Goal: Transaction & Acquisition: Purchase product/service

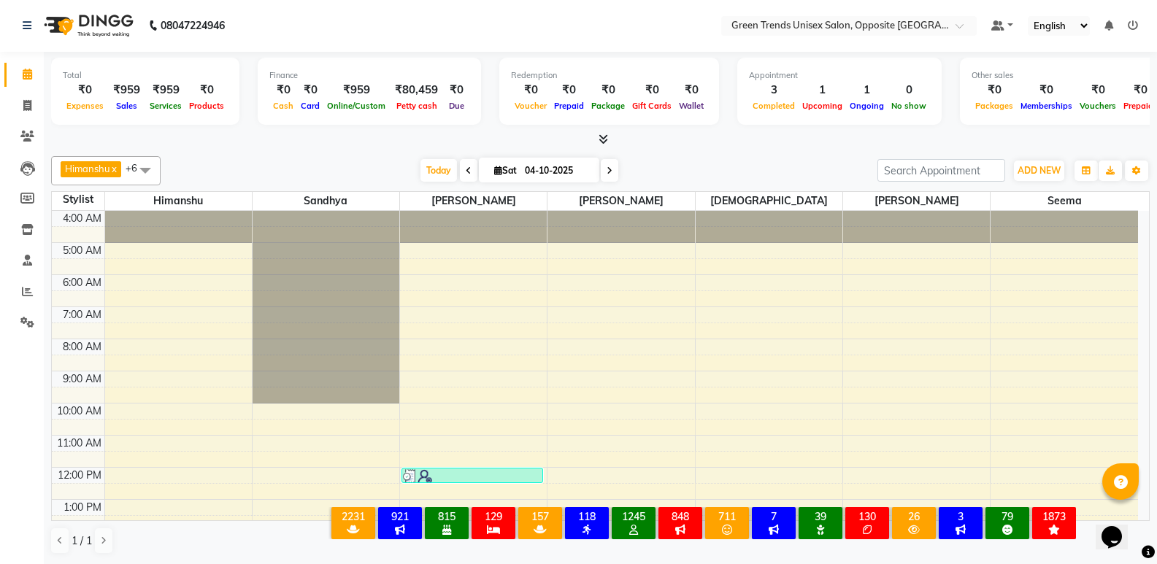
scroll to position [268, 0]
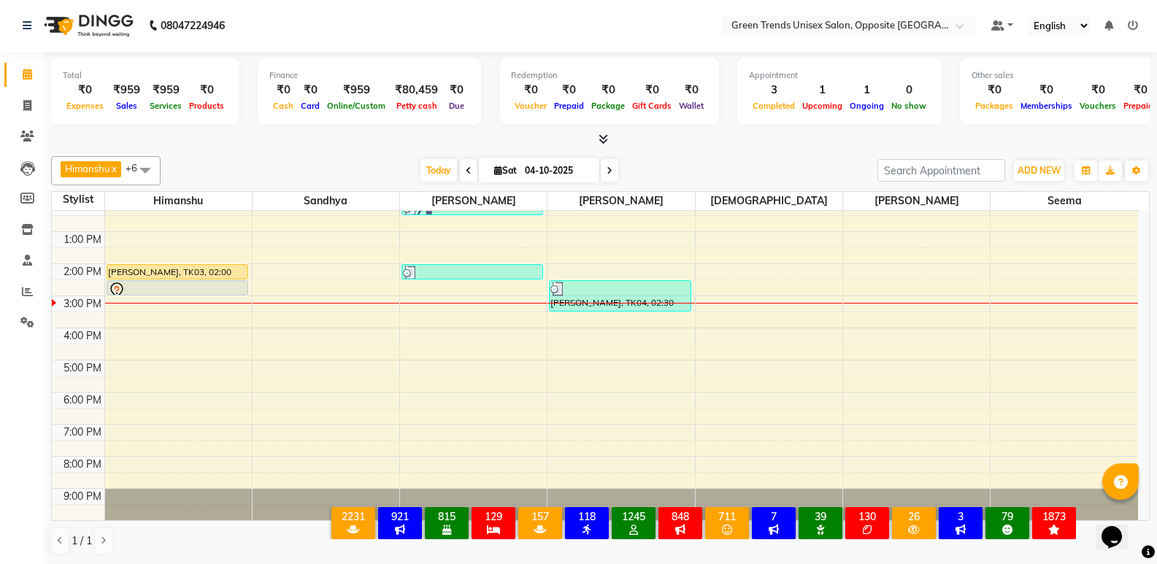
drag, startPoint x: 0, startPoint y: 0, endPoint x: 485, endPoint y: 99, distance: 495.4
click at [401, 146] on div at bounding box center [600, 139] width 1098 height 15
click at [438, 163] on span "Today" at bounding box center [438, 170] width 36 height 23
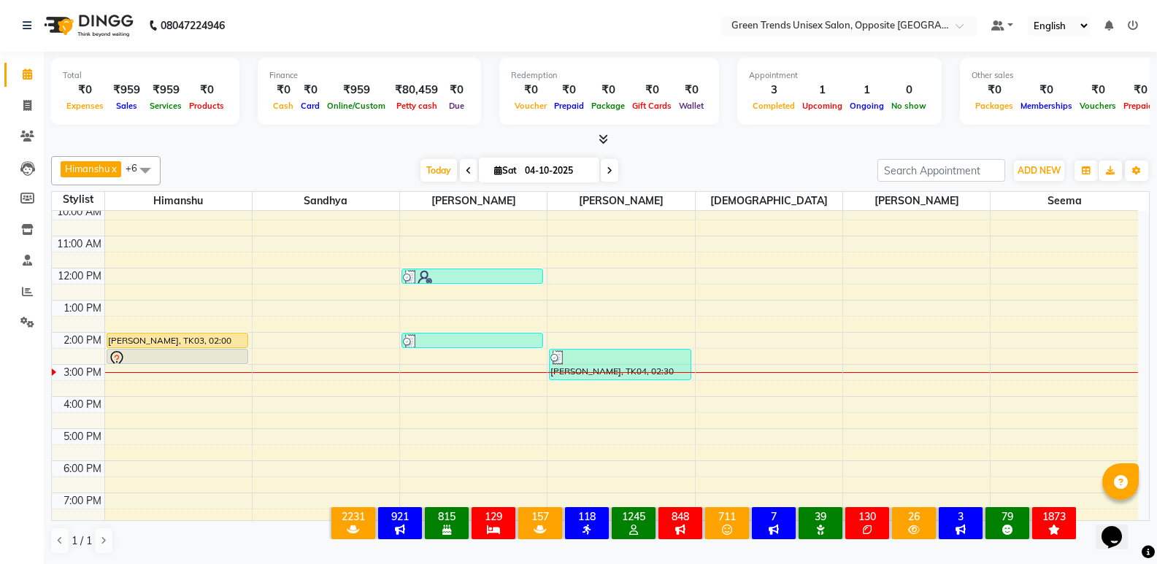
scroll to position [201, 0]
click at [423, 166] on span "Today" at bounding box center [438, 170] width 36 height 23
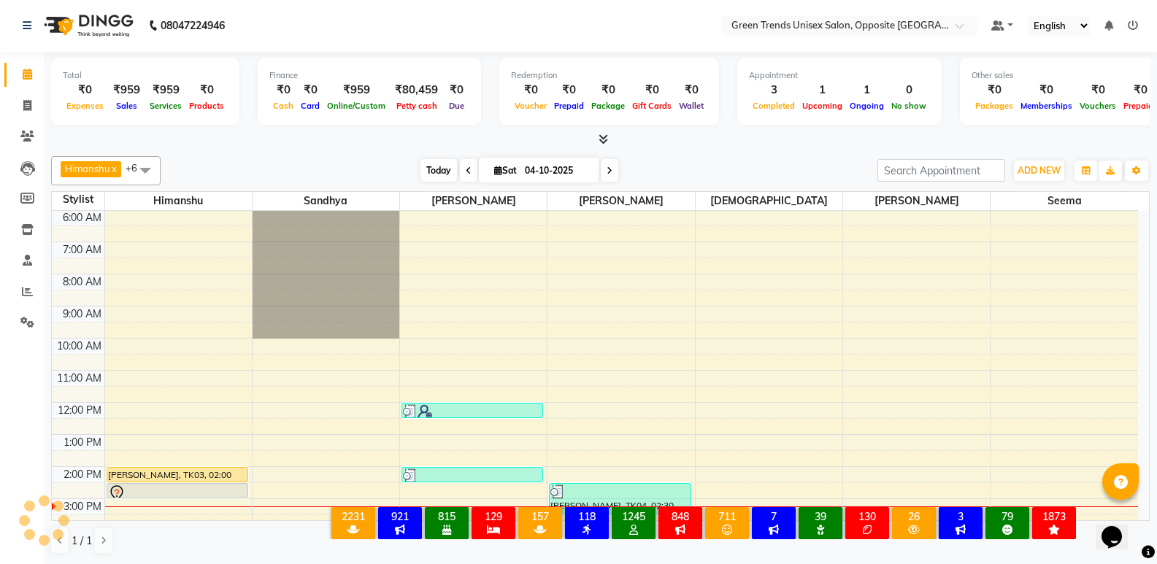
scroll to position [268, 0]
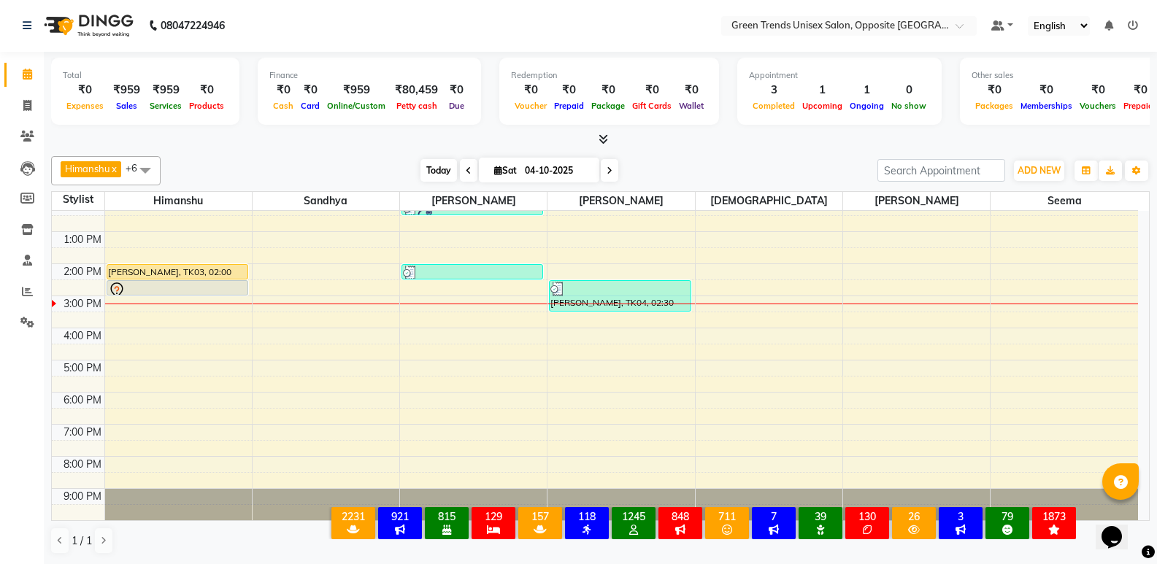
click at [430, 160] on span "Today" at bounding box center [438, 170] width 36 height 23
click at [375, 174] on div "[DATE] [DATE]" at bounding box center [519, 171] width 702 height 22
click at [423, 171] on span "Today" at bounding box center [438, 170] width 36 height 23
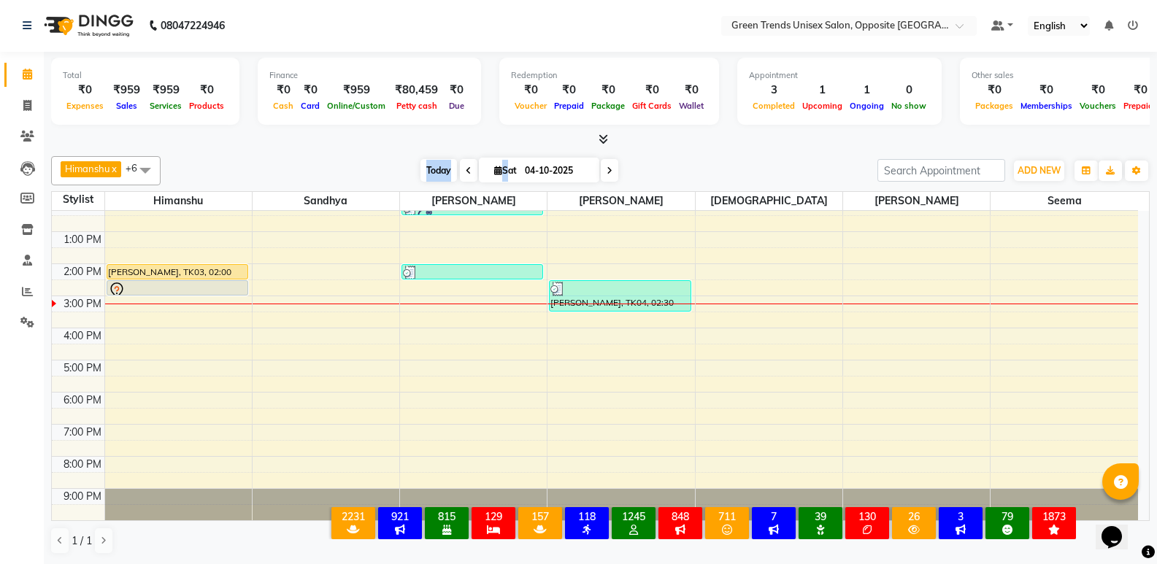
click at [423, 171] on span "Today" at bounding box center [438, 170] width 36 height 23
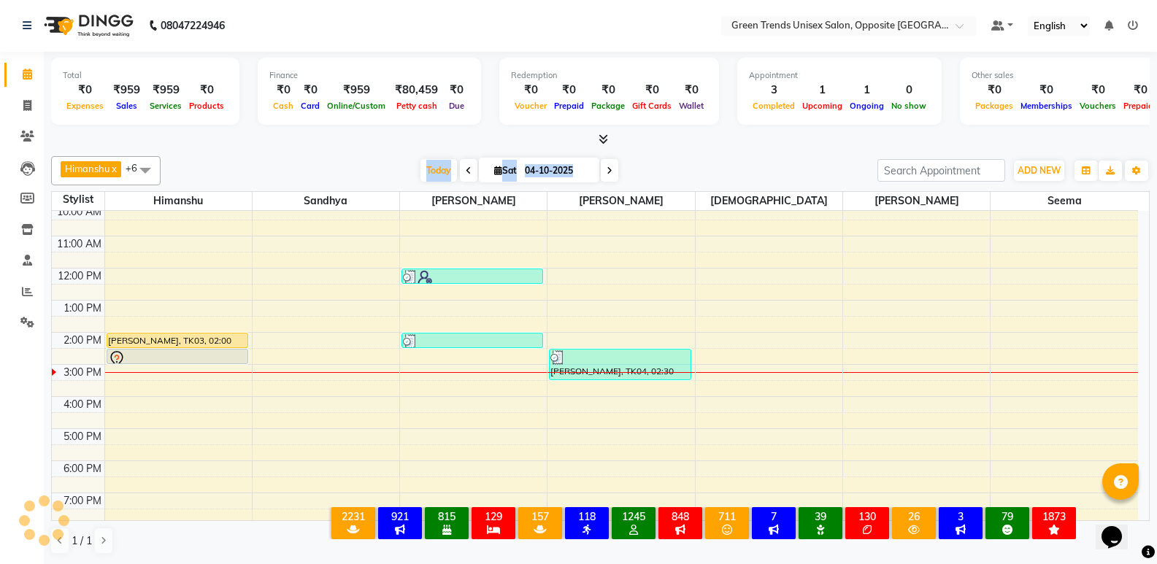
scroll to position [231, 0]
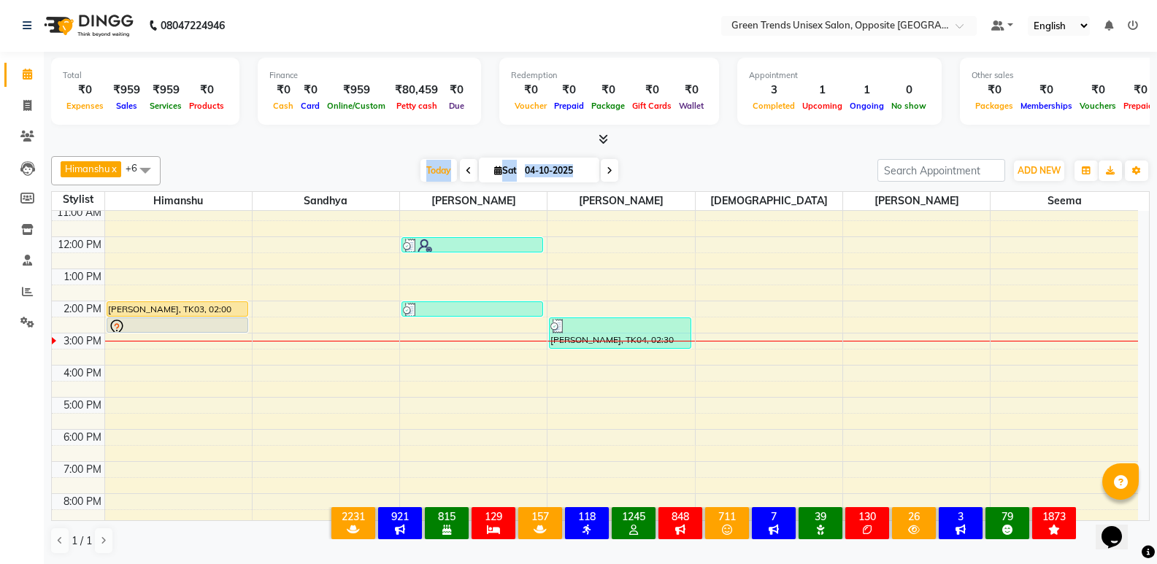
click at [746, 165] on div "[DATE] [DATE]" at bounding box center [519, 171] width 702 height 22
click at [702, 180] on div "[DATE] [DATE]" at bounding box center [519, 171] width 702 height 22
click at [428, 169] on span "Today" at bounding box center [438, 170] width 36 height 23
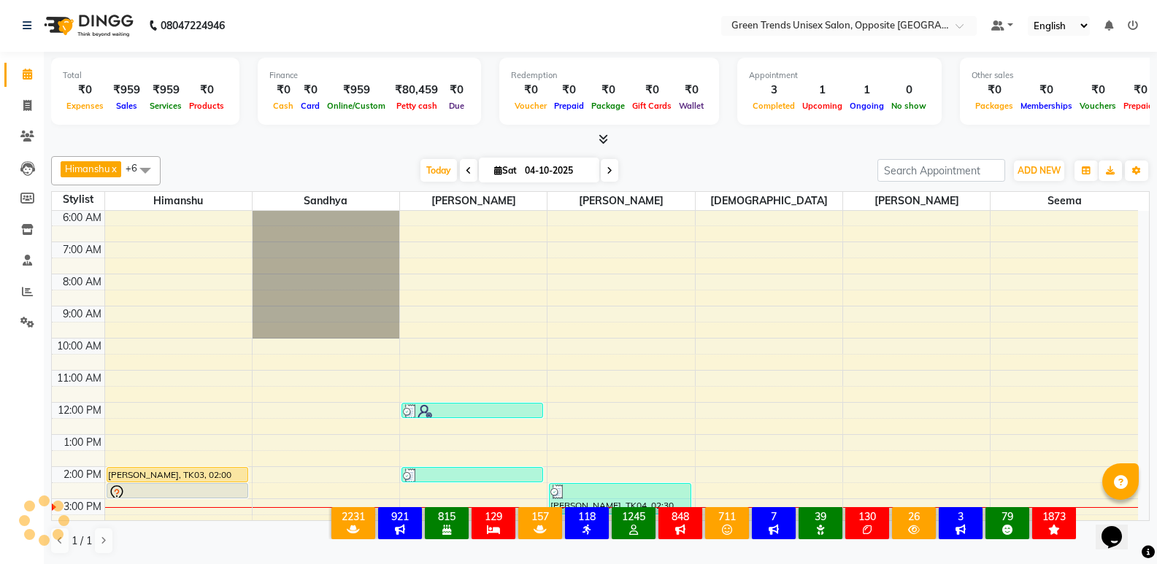
scroll to position [268, 0]
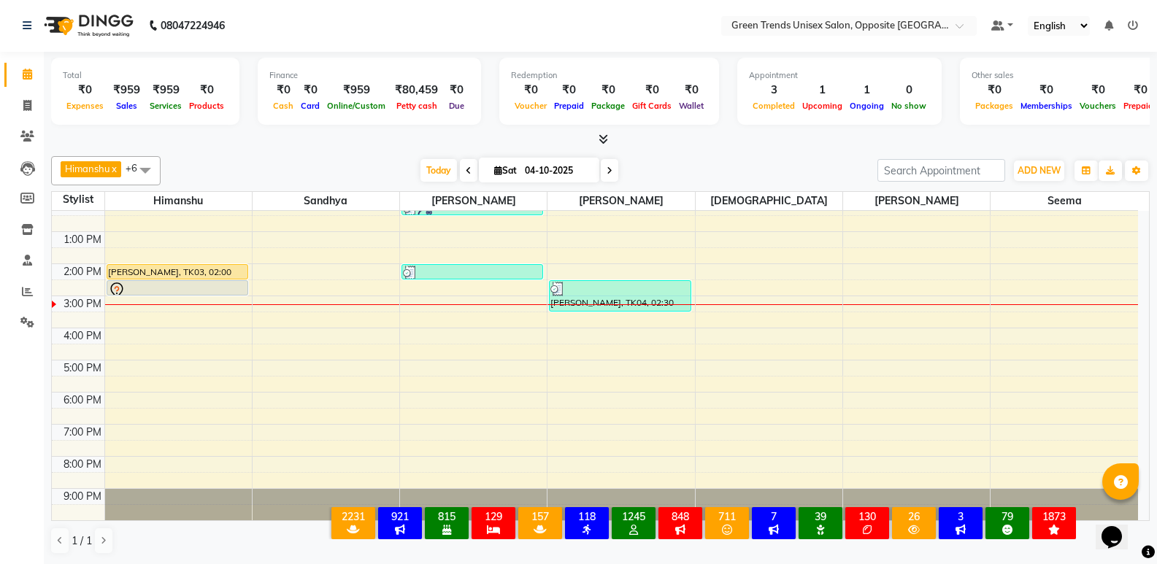
drag, startPoint x: 431, startPoint y: 156, endPoint x: 396, endPoint y: 147, distance: 35.4
click at [428, 157] on div "[PERSON_NAME] x [PERSON_NAME] x [PERSON_NAME] x [PERSON_NAME] x [PERSON_NAME] x…" at bounding box center [600, 170] width 1098 height 29
click at [363, 137] on div at bounding box center [600, 139] width 1098 height 15
click at [450, 170] on span "Today" at bounding box center [438, 170] width 36 height 23
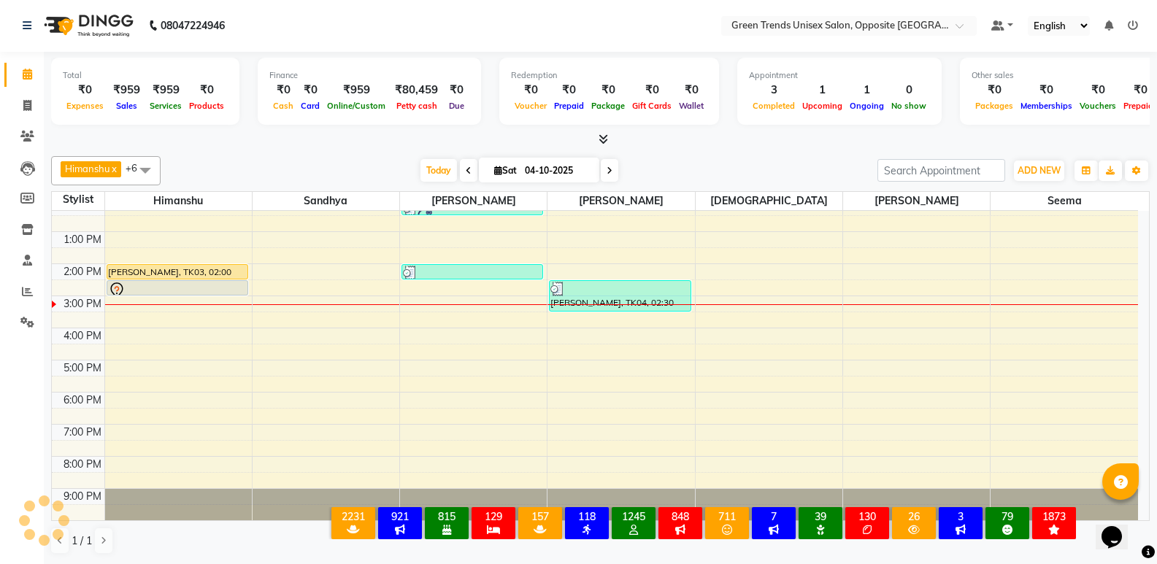
click at [457, 140] on div at bounding box center [600, 139] width 1098 height 15
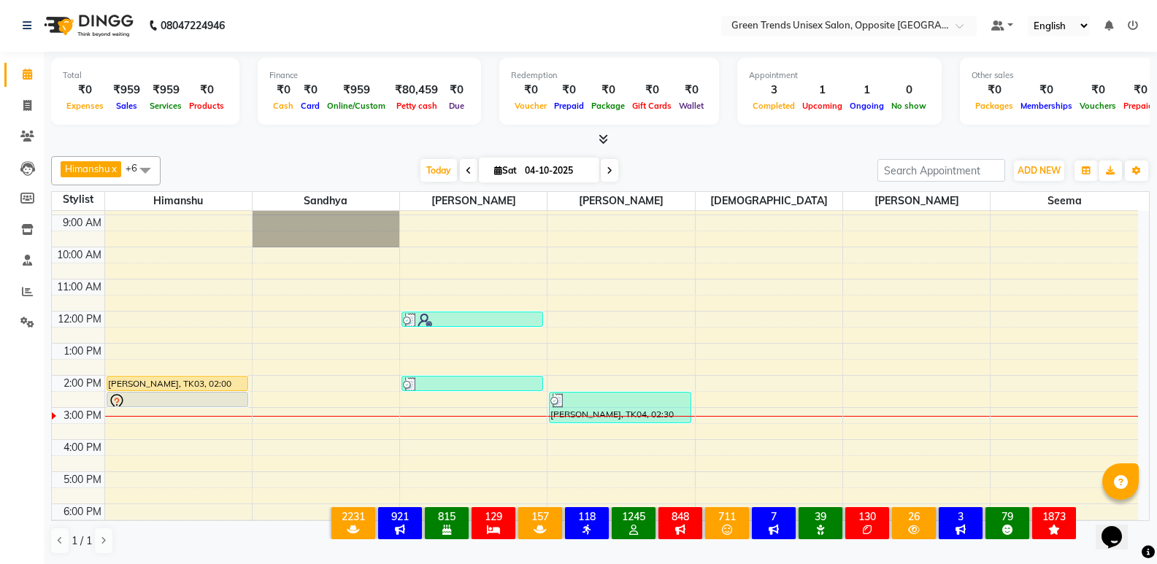
scroll to position [182, 0]
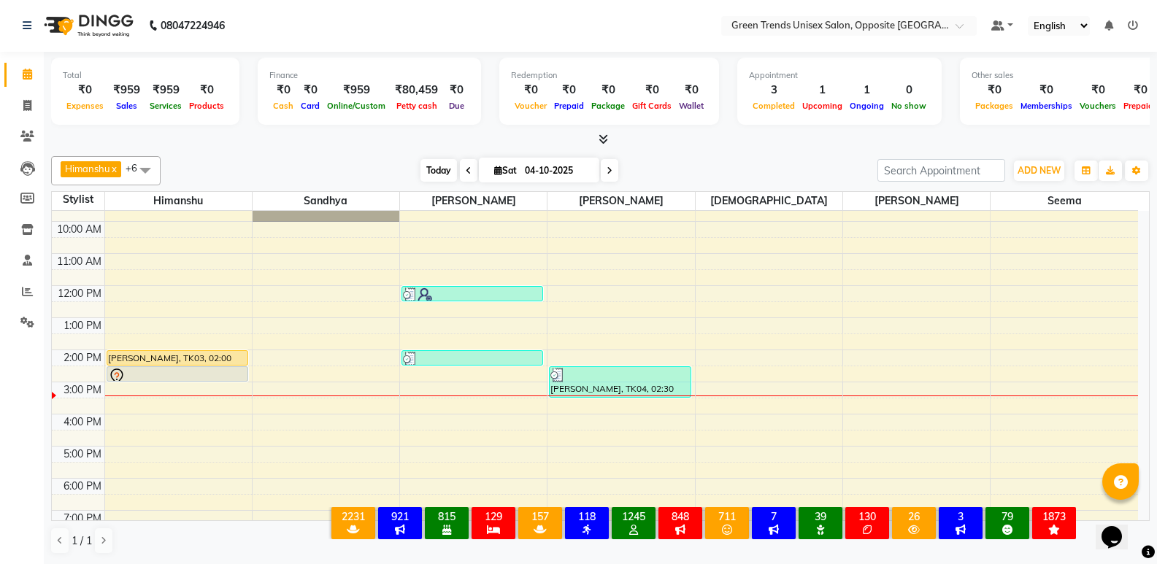
click at [437, 163] on span "Today" at bounding box center [438, 170] width 36 height 23
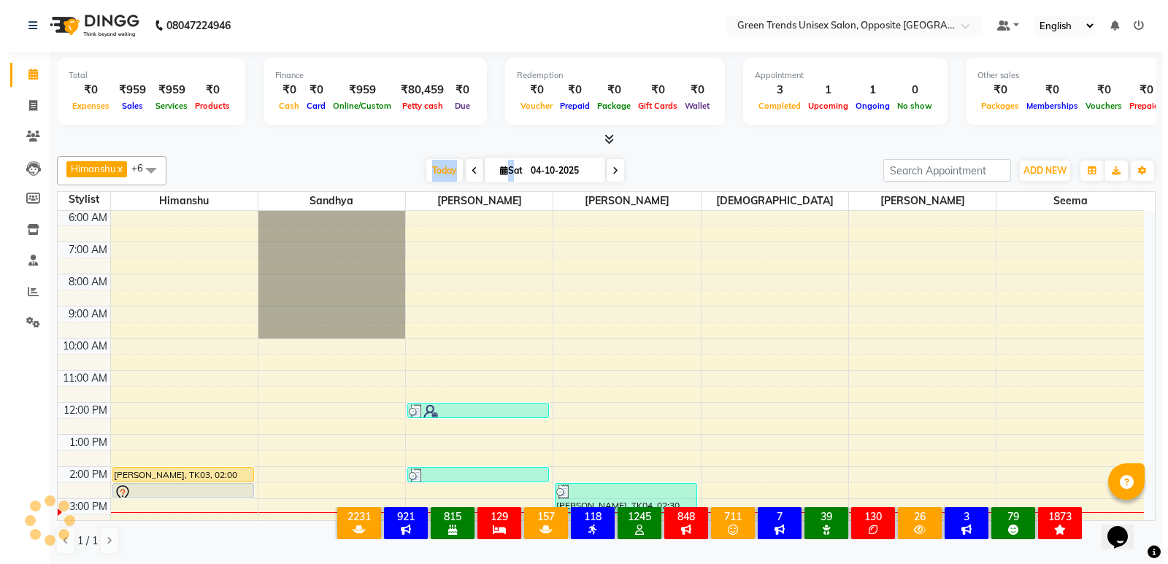
scroll to position [268, 0]
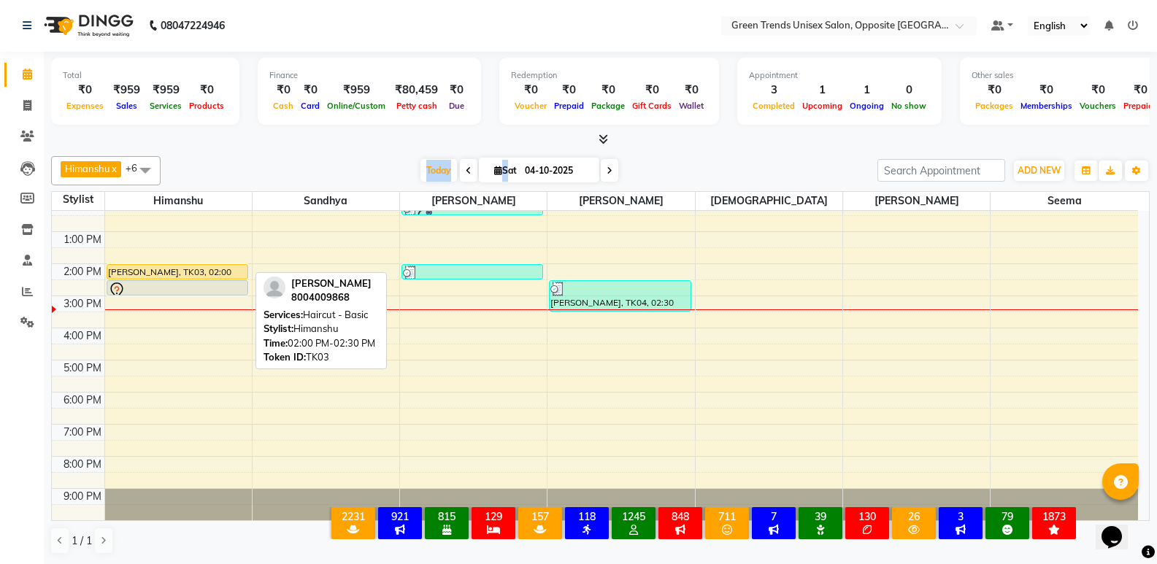
click at [174, 267] on div "[PERSON_NAME], TK03, 02:00 PM-02:30 PM, Haircut - Basic" at bounding box center [177, 272] width 140 height 14
select select "1"
click at [201, 270] on div "[PERSON_NAME], TK03, 02:00 PM-02:30 PM, Haircut - Basic" at bounding box center [177, 272] width 140 height 14
select select "1"
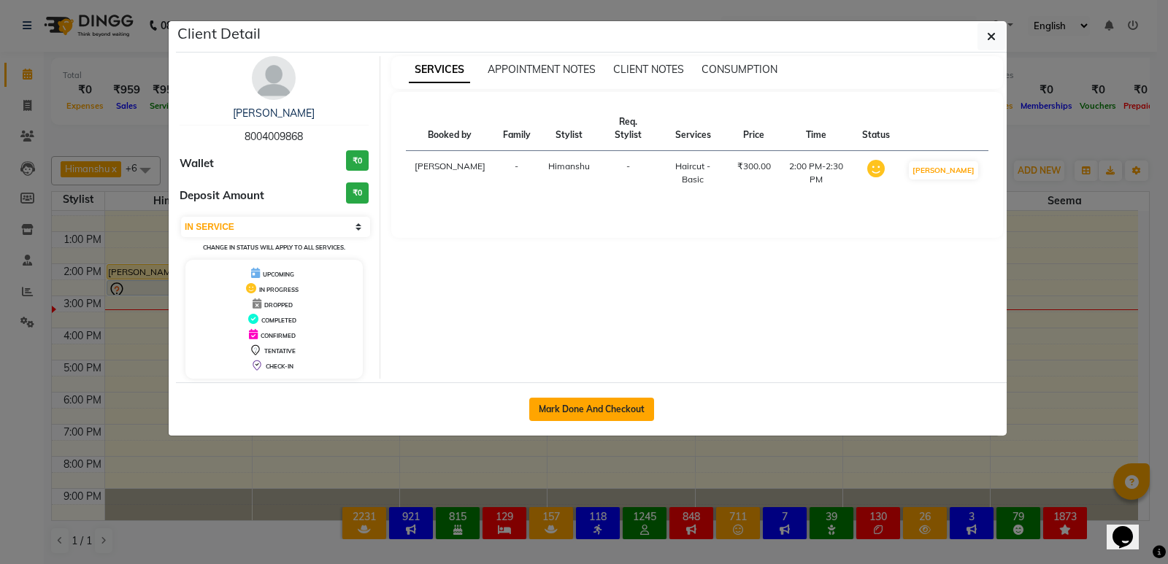
click at [562, 400] on button "Mark Done And Checkout" at bounding box center [591, 409] width 125 height 23
select select "5225"
select select "service"
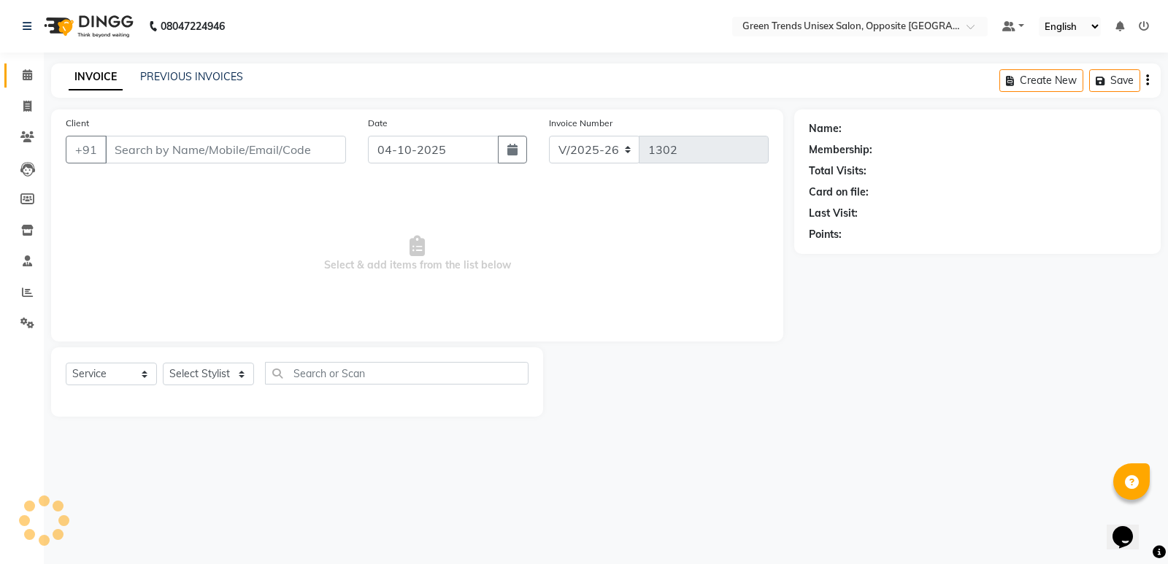
type input "80******68"
select select "82136"
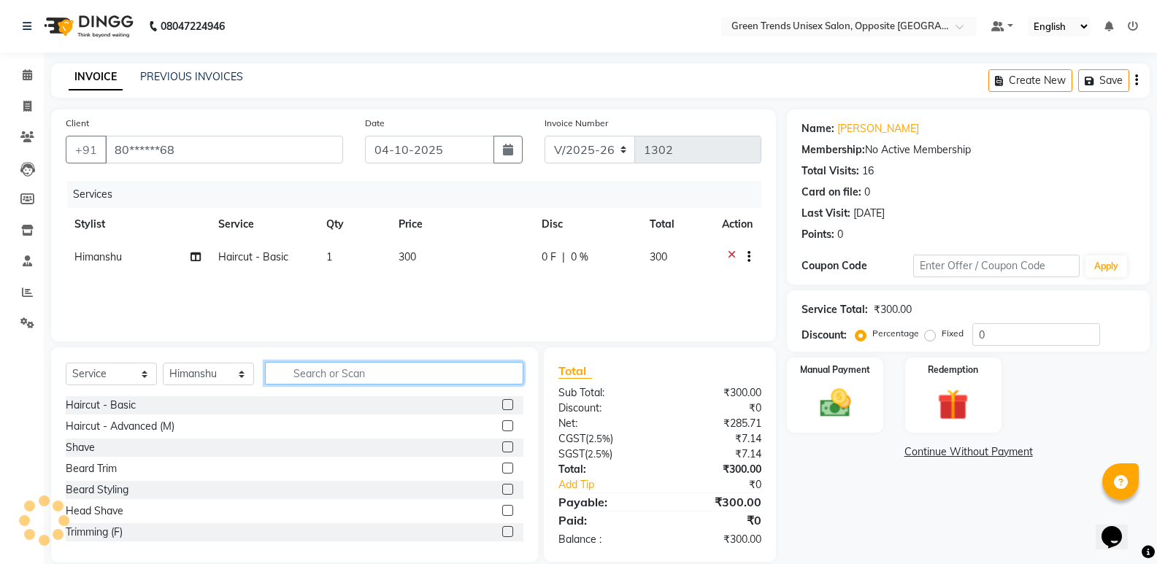
click at [396, 377] on input "text" at bounding box center [394, 373] width 258 height 23
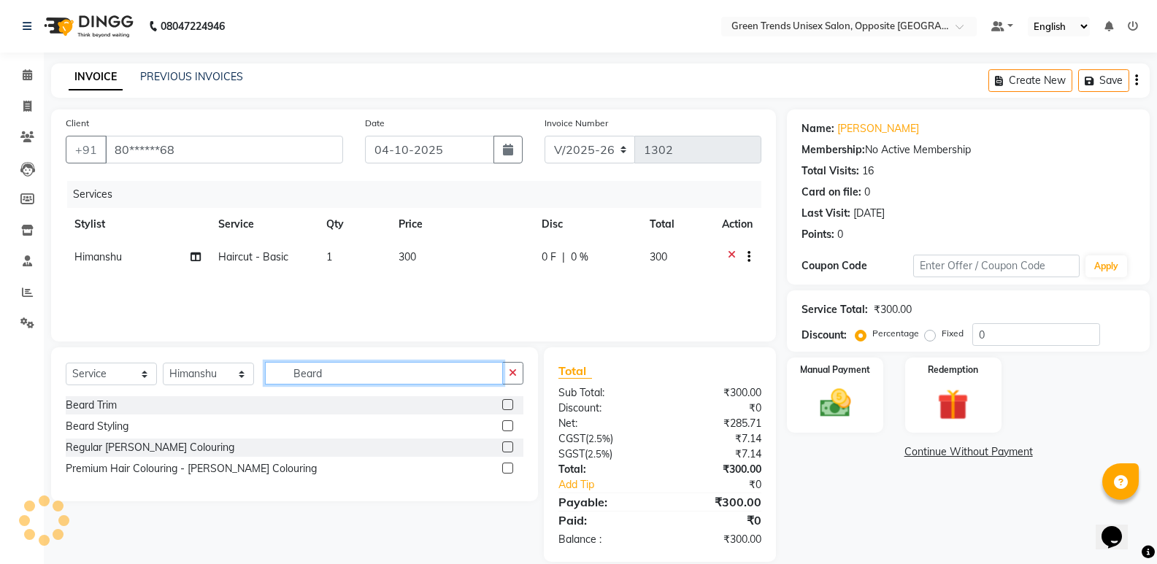
type input "Beard"
drag, startPoint x: 320, startPoint y: 393, endPoint x: 505, endPoint y: 423, distance: 187.0
click at [505, 423] on label at bounding box center [507, 425] width 11 height 11
click at [505, 423] on input "checkbox" at bounding box center [506, 426] width 9 height 9
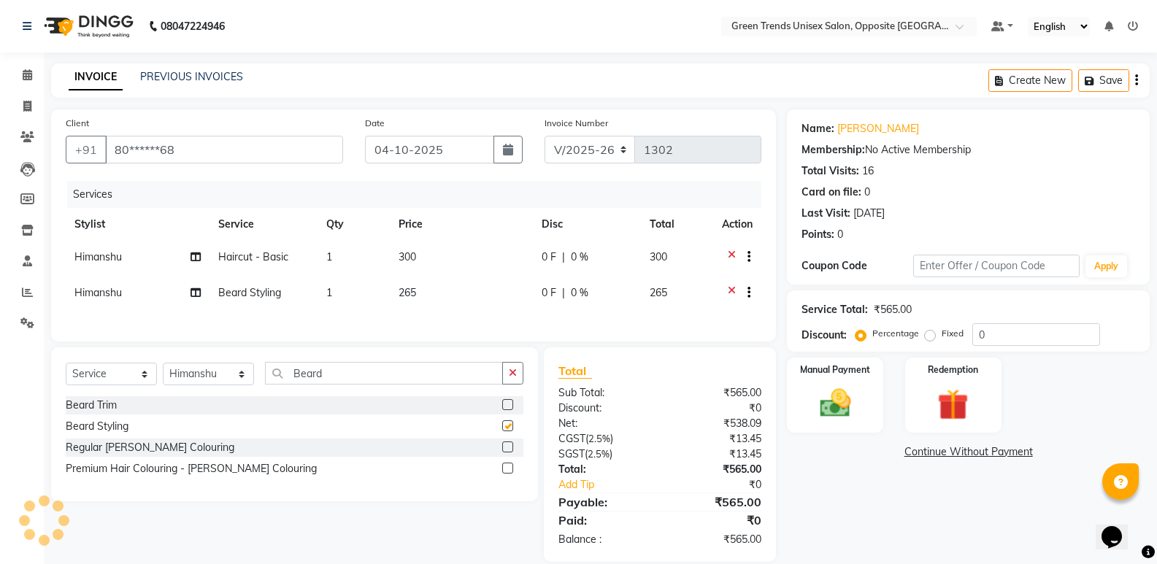
checkbox input "false"
click at [391, 385] on input "Beard" at bounding box center [384, 373] width 238 height 23
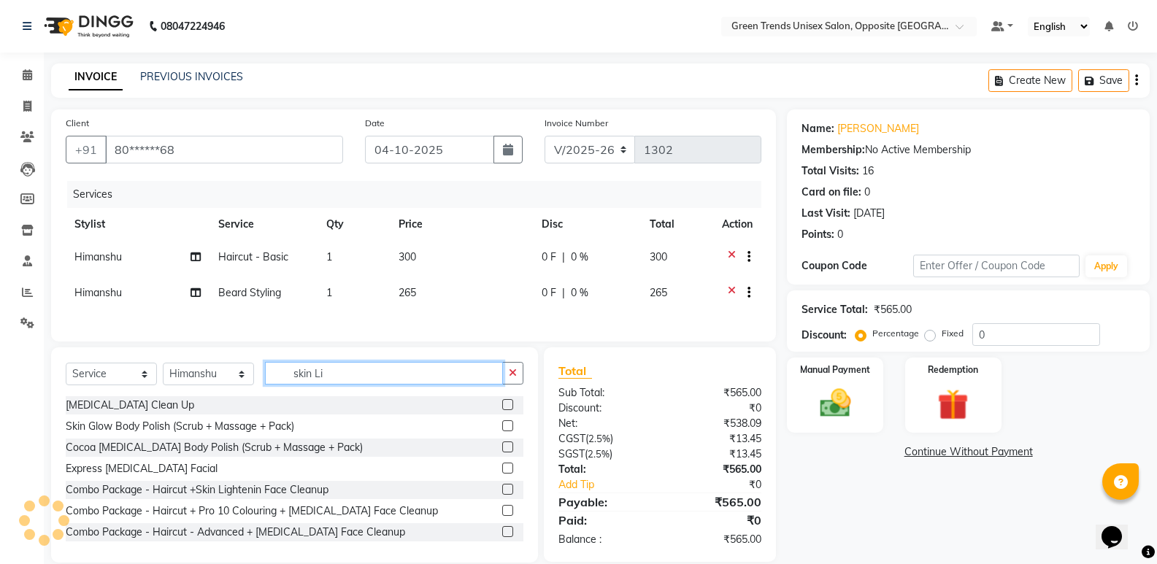
type input "skin Li"
click at [502, 410] on label at bounding box center [507, 404] width 11 height 11
click at [502, 410] on input "checkbox" at bounding box center [506, 405] width 9 height 9
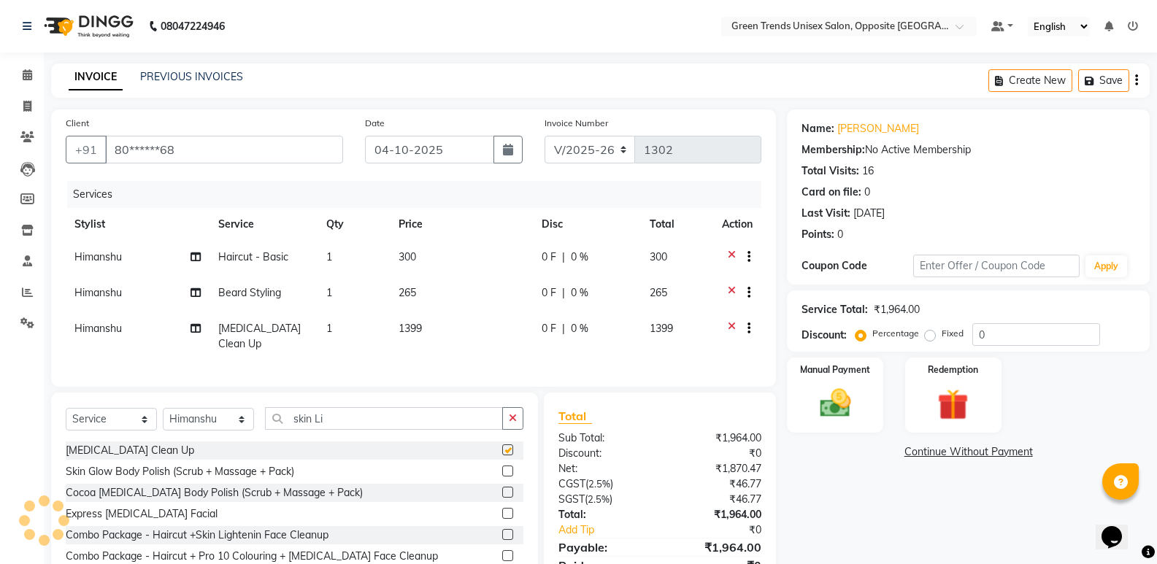
checkbox input "false"
click at [390, 425] on input "skin Li" at bounding box center [384, 418] width 238 height 23
type input "s"
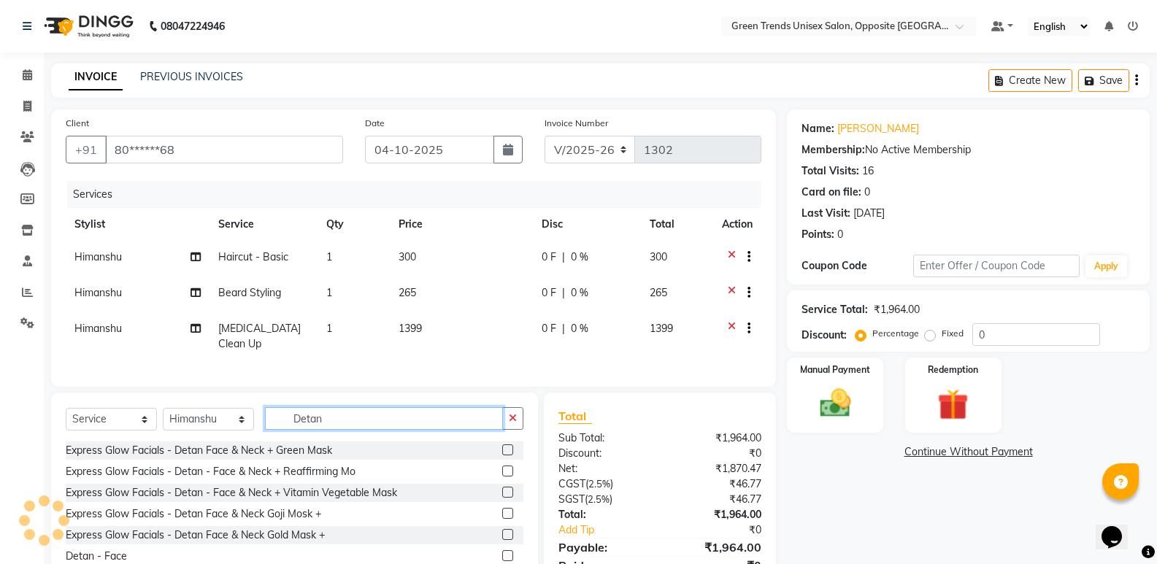
scroll to position [77, 0]
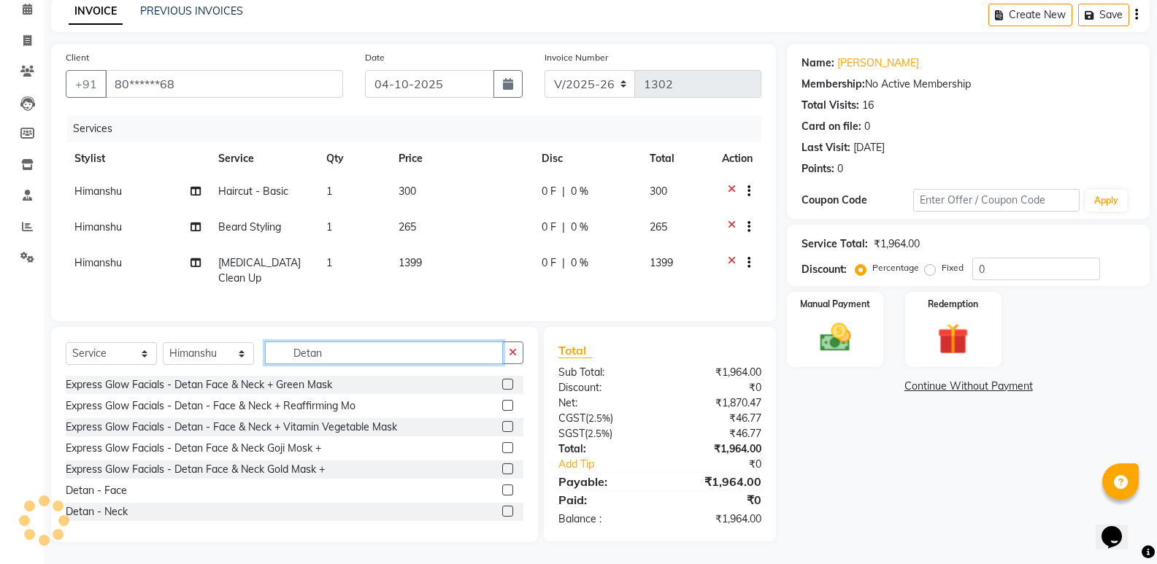
type input "Detan"
click at [502, 491] on label at bounding box center [507, 490] width 11 height 11
click at [502, 491] on input "checkbox" at bounding box center [506, 490] width 9 height 9
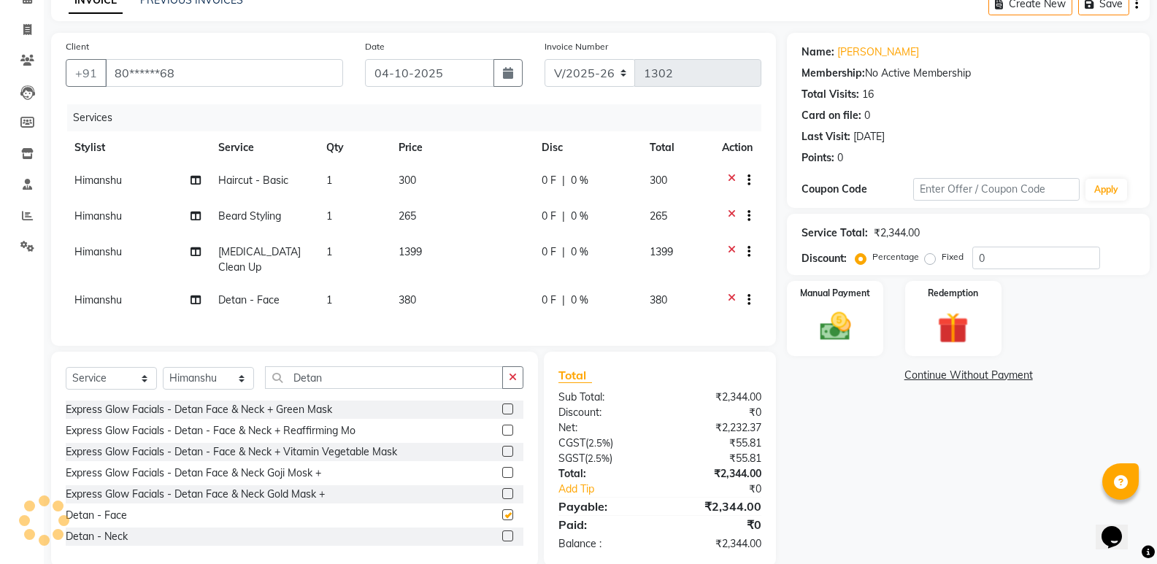
checkbox input "false"
click at [410, 387] on input "Detan" at bounding box center [384, 377] width 238 height 23
type input "Detan"
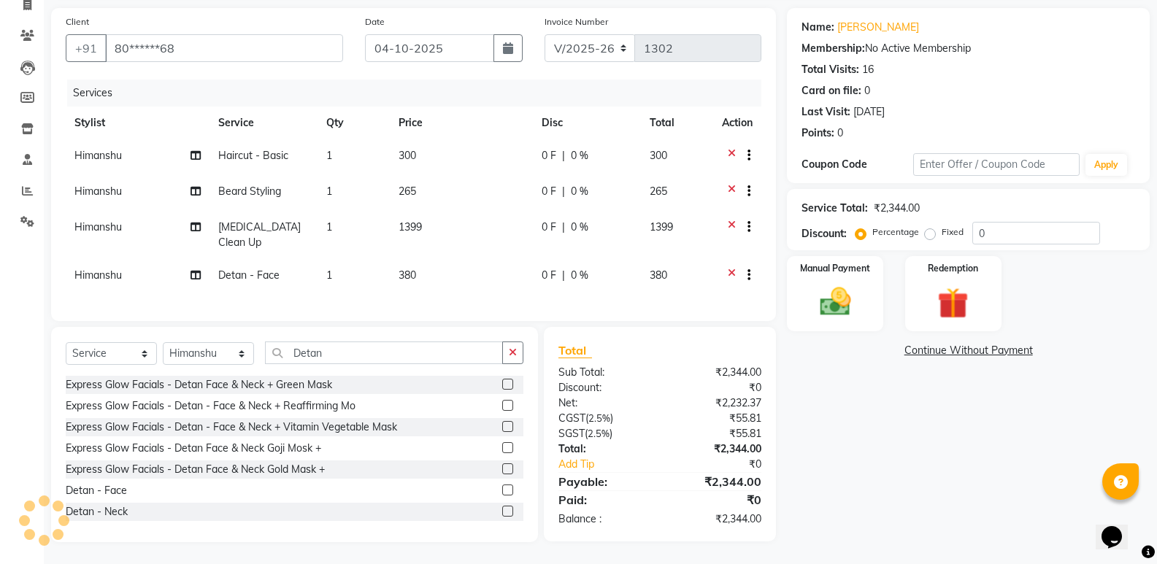
click at [502, 510] on label at bounding box center [507, 511] width 11 height 11
click at [502, 510] on input "checkbox" at bounding box center [506, 511] width 9 height 9
click at [502, 479] on div at bounding box center [506, 470] width 9 height 15
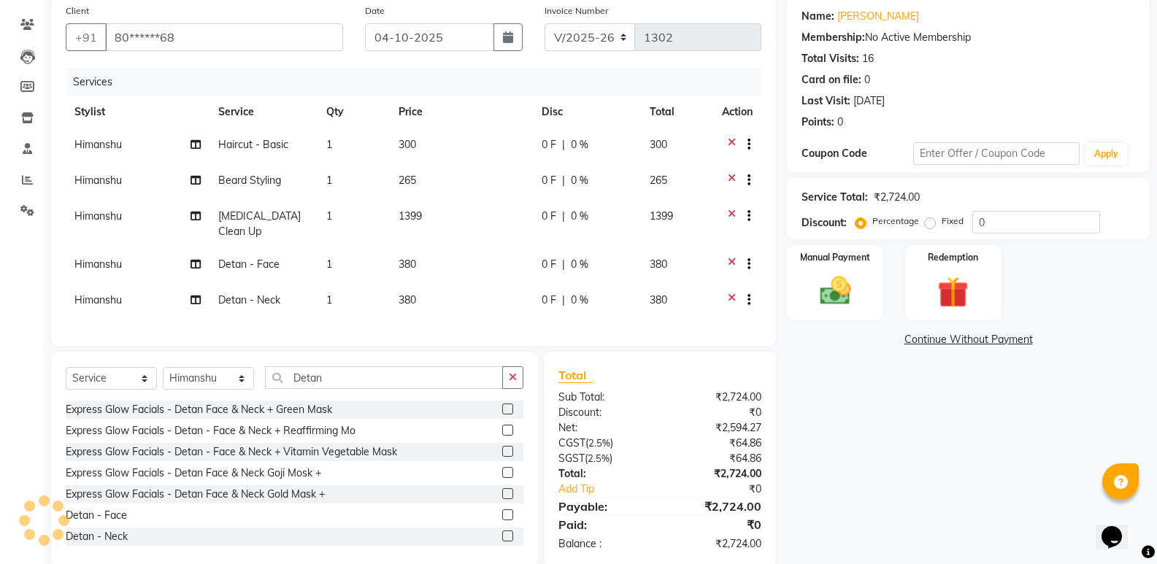
checkbox input "false"
click at [974, 491] on div "Name: [PERSON_NAME] Membership: No Active Membership Total Visits: 16 Card on f…" at bounding box center [974, 282] width 374 height 570
click at [941, 228] on label "Fixed" at bounding box center [952, 221] width 22 height 13
click at [931, 226] on input "Fixed" at bounding box center [933, 221] width 10 height 10
radio input "true"
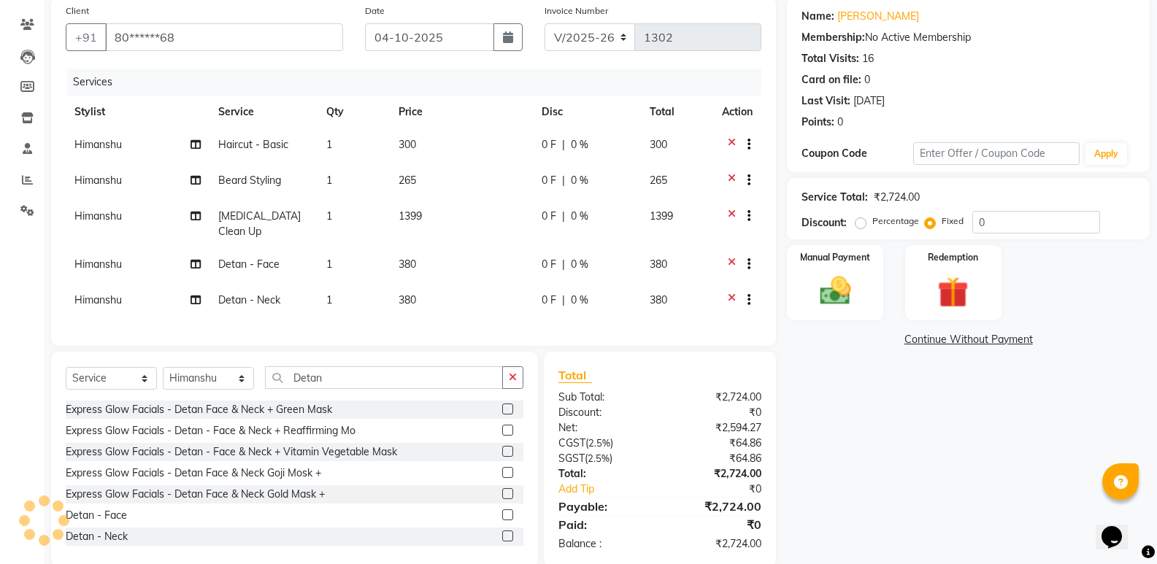
click at [941, 227] on label "Fixed" at bounding box center [952, 221] width 22 height 13
click at [931, 226] on input "Fixed" at bounding box center [933, 221] width 10 height 10
click at [941, 223] on label "Fixed" at bounding box center [952, 221] width 22 height 13
click at [931, 223] on input "Fixed" at bounding box center [933, 221] width 10 height 10
click at [927, 485] on div "Name: [PERSON_NAME] Membership: No Active Membership Total Visits: 16 Card on f…" at bounding box center [974, 282] width 374 height 570
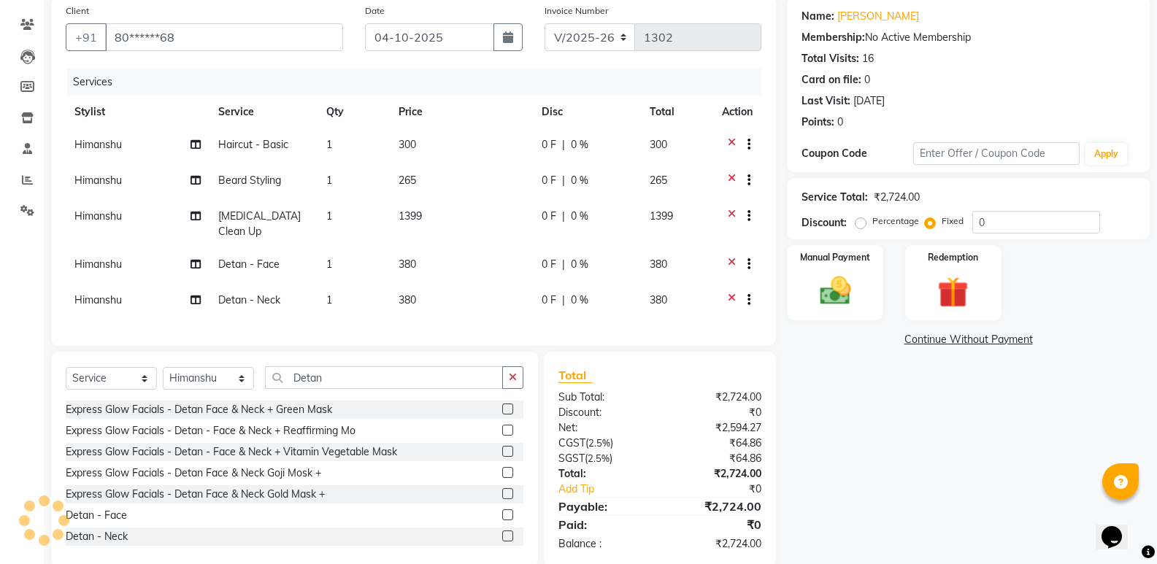
click at [958, 416] on div "Name: [PERSON_NAME] Membership: No Active Membership Total Visits: 16 Card on f…" at bounding box center [974, 282] width 374 height 570
click at [974, 220] on input "0" at bounding box center [1036, 222] width 128 height 23
click at [990, 222] on input "0" at bounding box center [1036, 222] width 128 height 23
click at [884, 506] on div "Name: [PERSON_NAME] Membership: No Active Membership Total Visits: 16 Card on f…" at bounding box center [974, 281] width 374 height 570
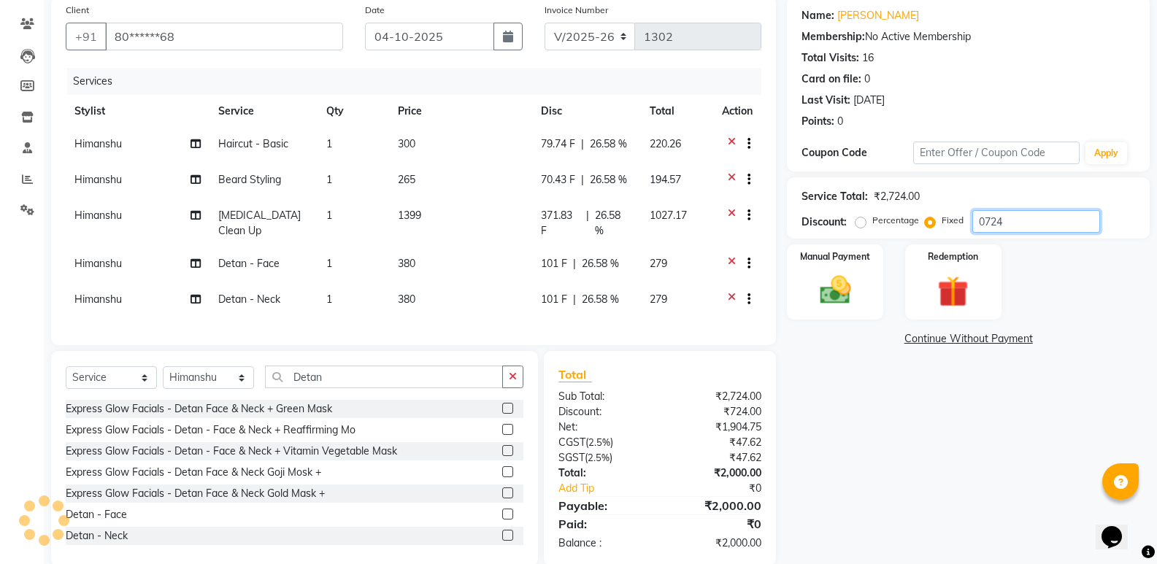
click at [1014, 228] on input "0724" at bounding box center [1036, 221] width 128 height 23
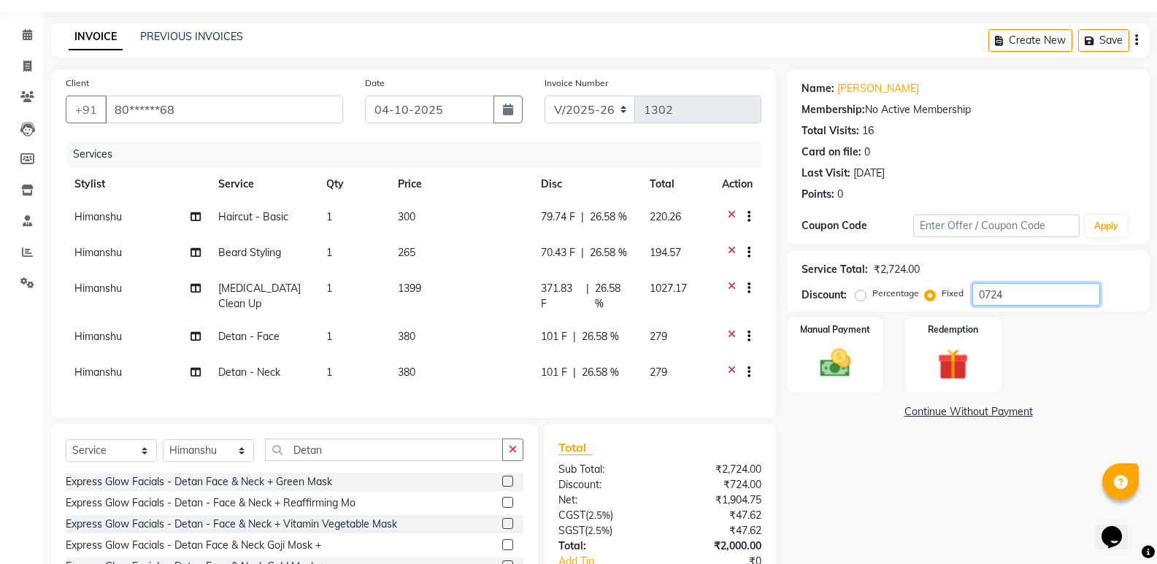
scroll to position [148, 0]
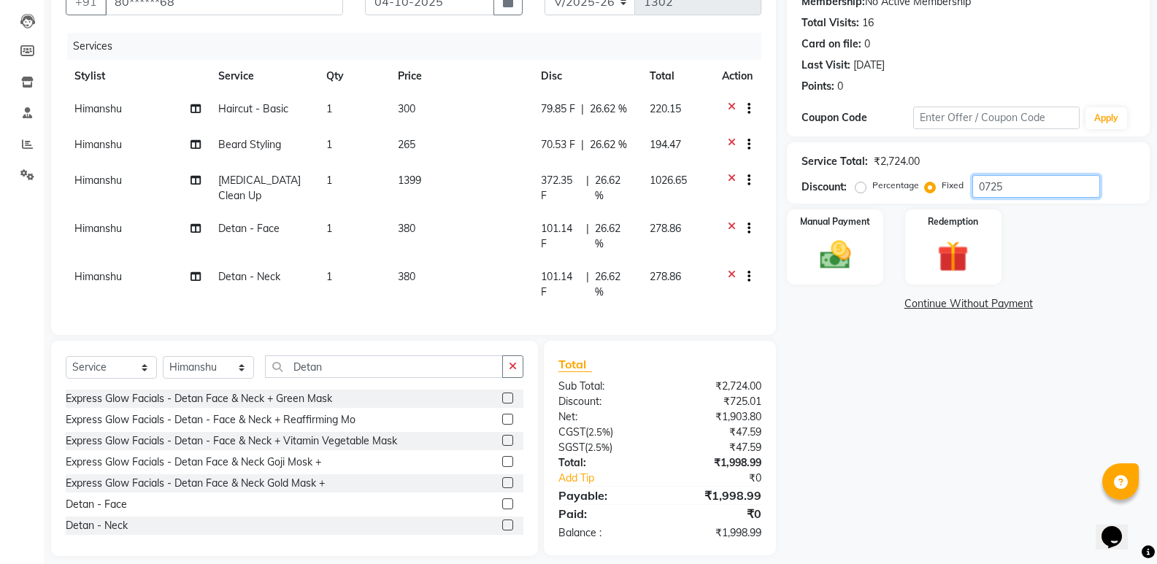
click at [1014, 192] on input "0725" at bounding box center [1036, 186] width 128 height 23
click at [1014, 436] on div "Name: [PERSON_NAME] Membership: No Active Membership Total Visits: 16 Card on f…" at bounding box center [974, 258] width 374 height 595
click at [1047, 189] on input "0725" at bounding box center [1036, 186] width 128 height 23
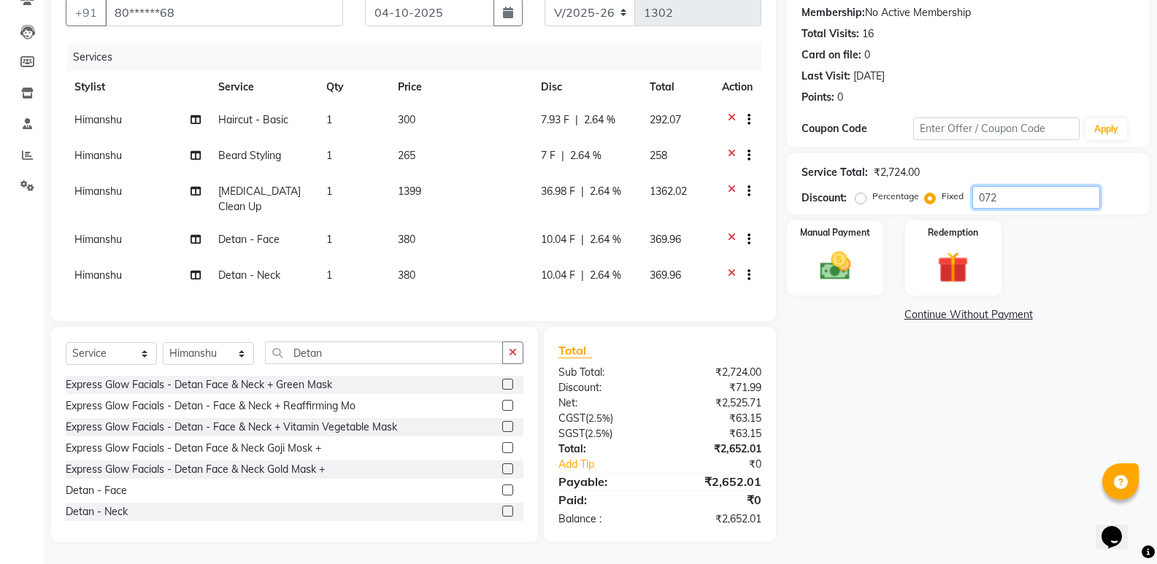
type input "0725"
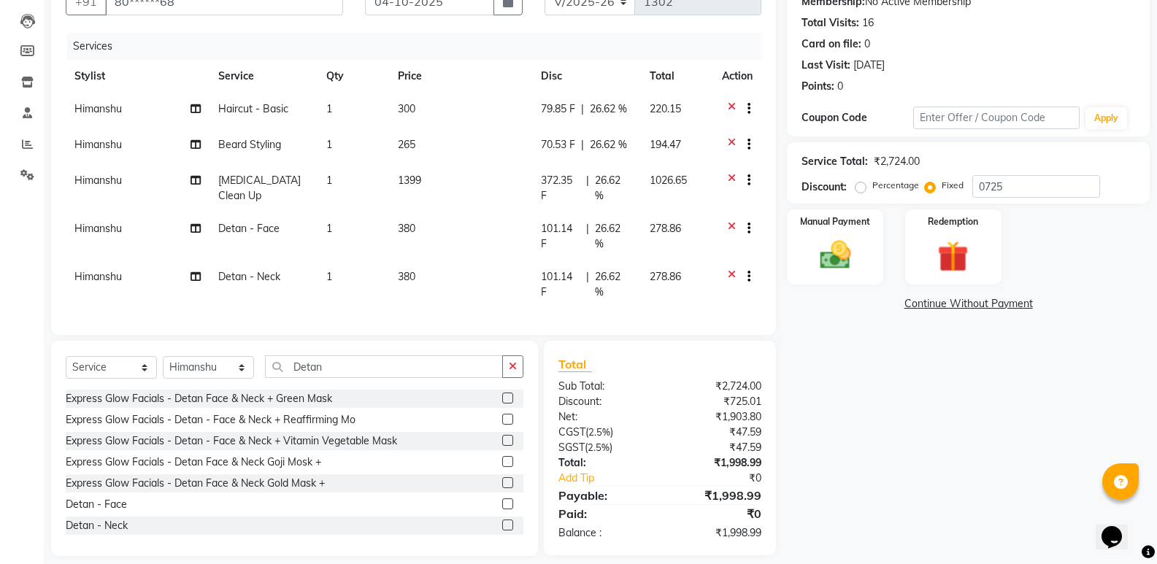
click at [1006, 461] on div "Name: [PERSON_NAME] Membership: No Active Membership Total Visits: 16 Card on f…" at bounding box center [974, 258] width 374 height 595
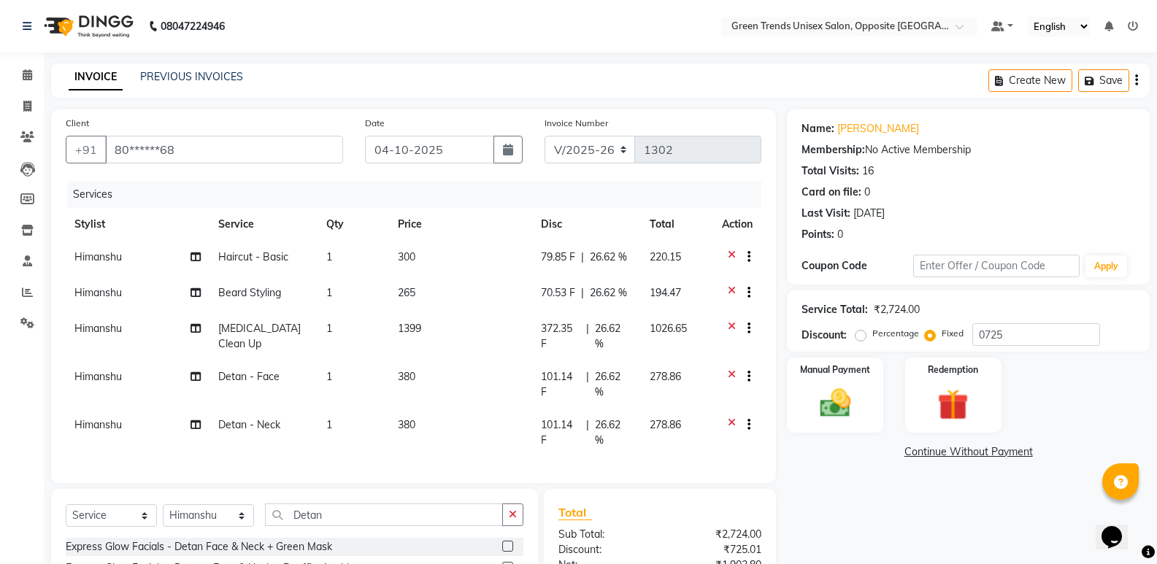
scroll to position [173, 0]
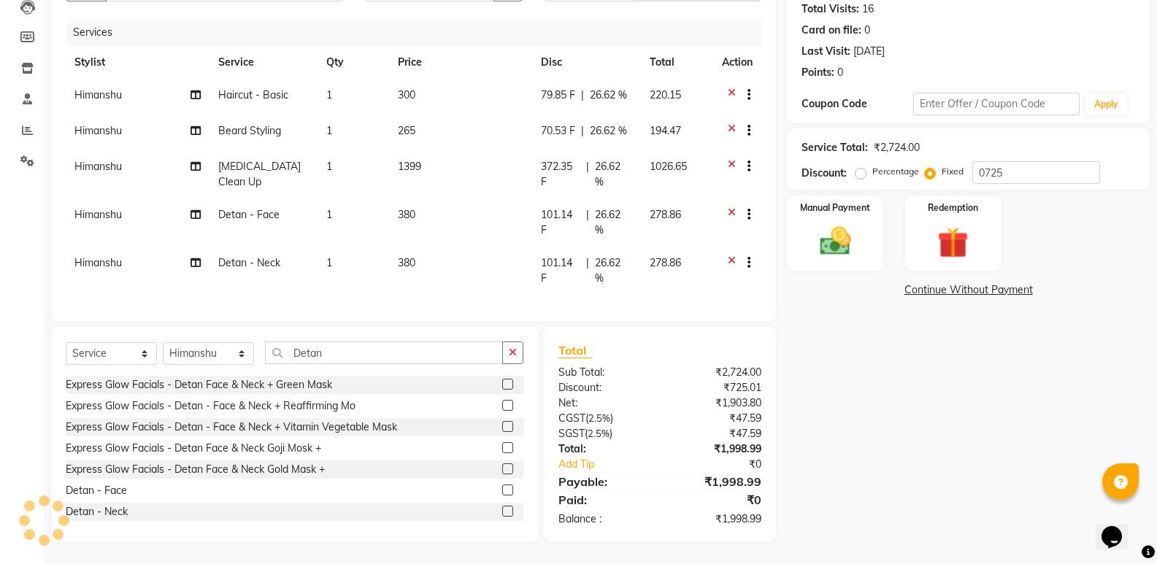
click at [837, 250] on div "Manual Payment" at bounding box center [835, 233] width 96 height 75
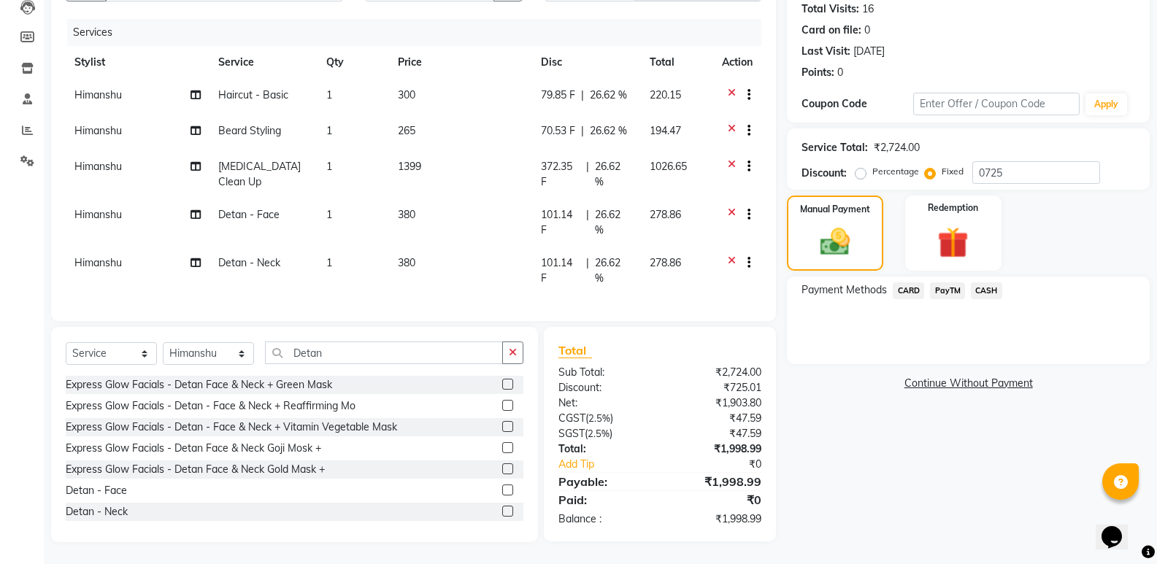
click at [921, 284] on span "CARD" at bounding box center [908, 290] width 31 height 17
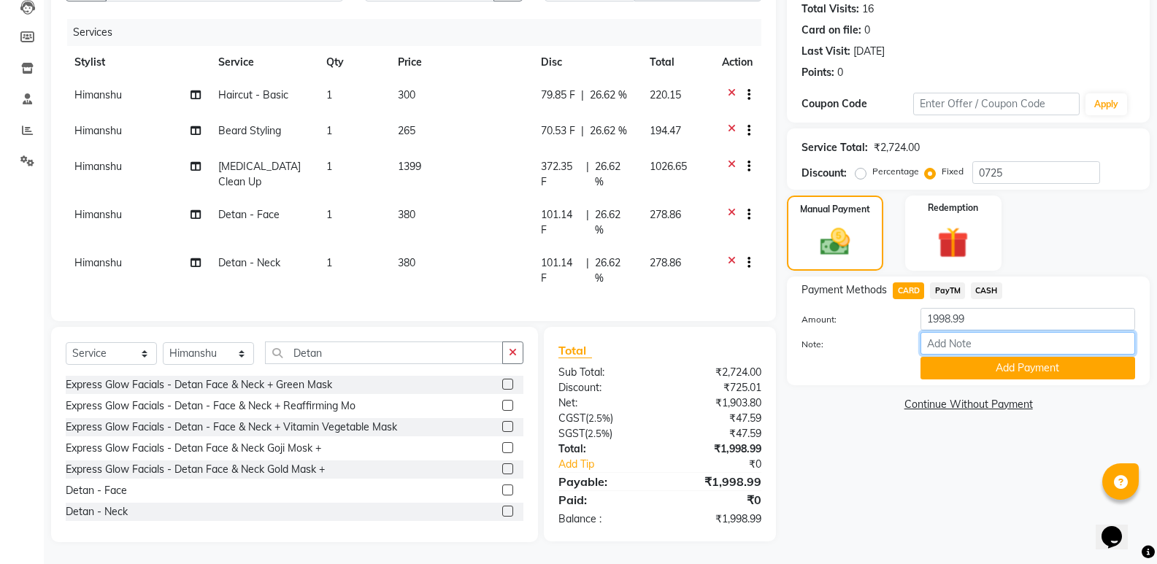
click at [949, 335] on input "Note:" at bounding box center [1027, 343] width 215 height 23
type input "3005"
click at [941, 357] on button "Add Payment" at bounding box center [1027, 368] width 215 height 23
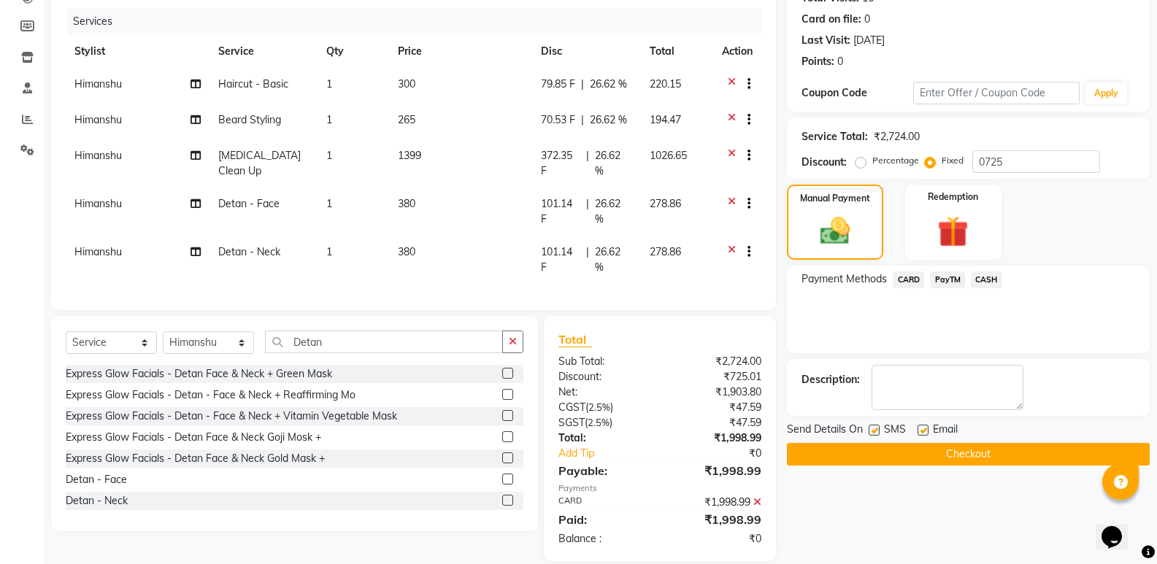
scroll to position [203, 0]
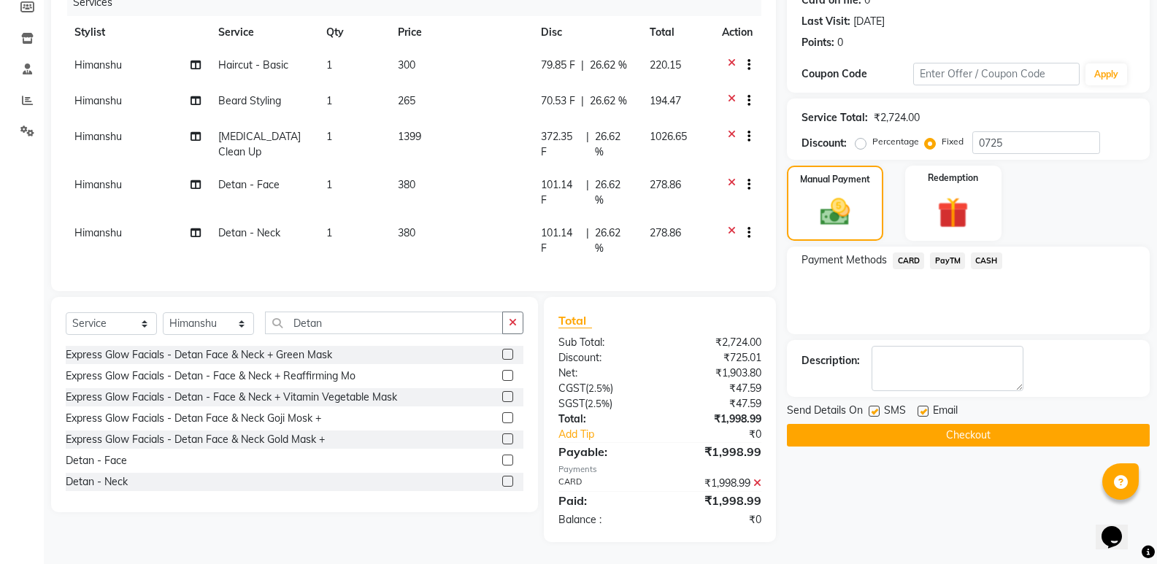
click at [927, 424] on button "Checkout" at bounding box center [968, 435] width 363 height 23
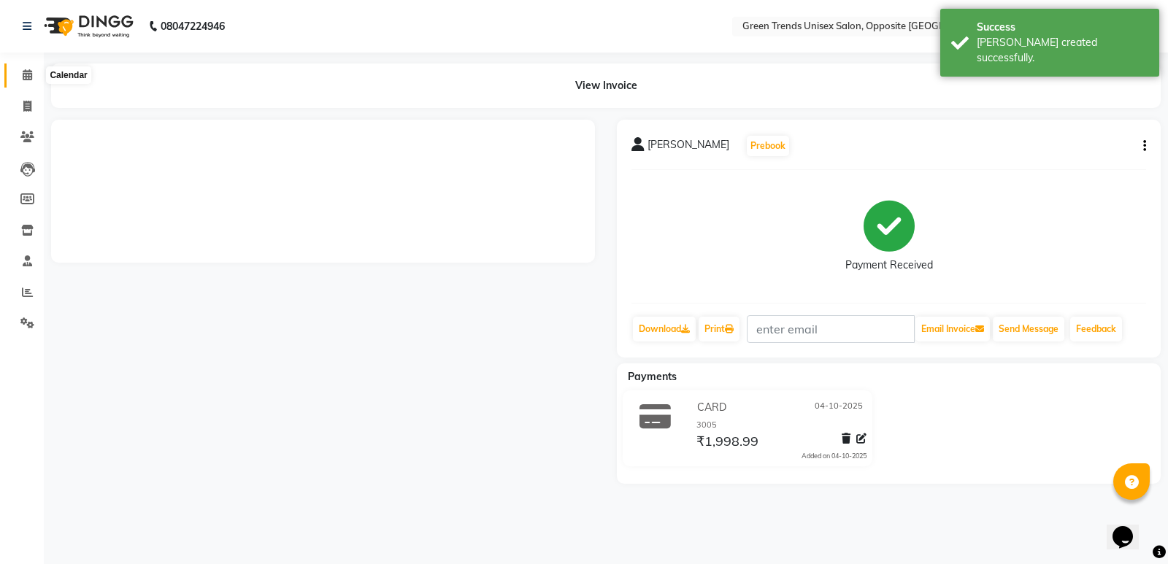
click at [29, 77] on icon at bounding box center [27, 74] width 9 height 11
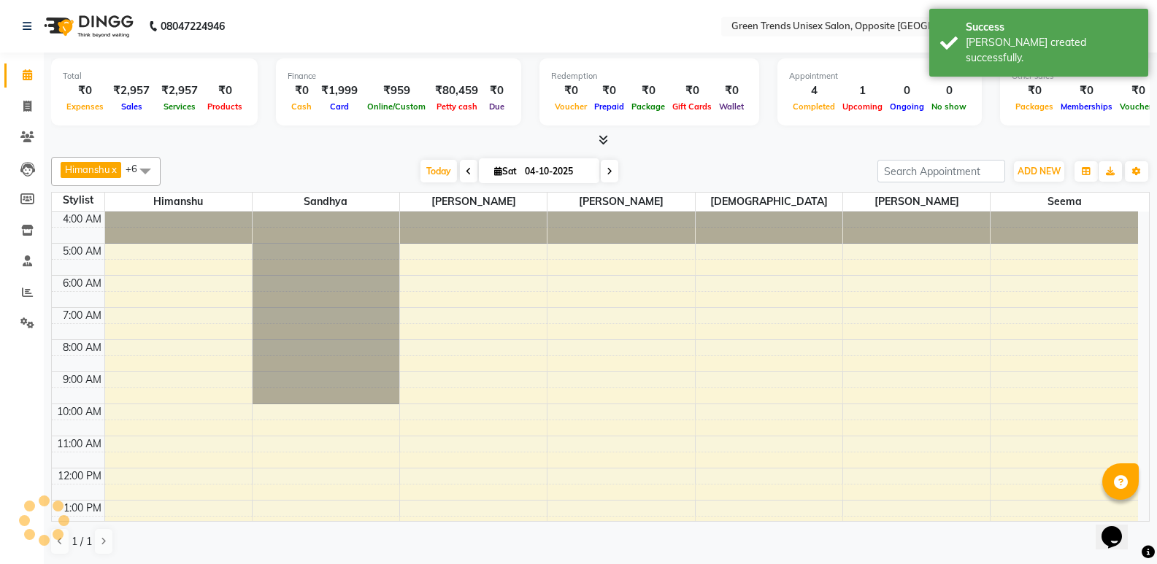
scroll to position [240, 0]
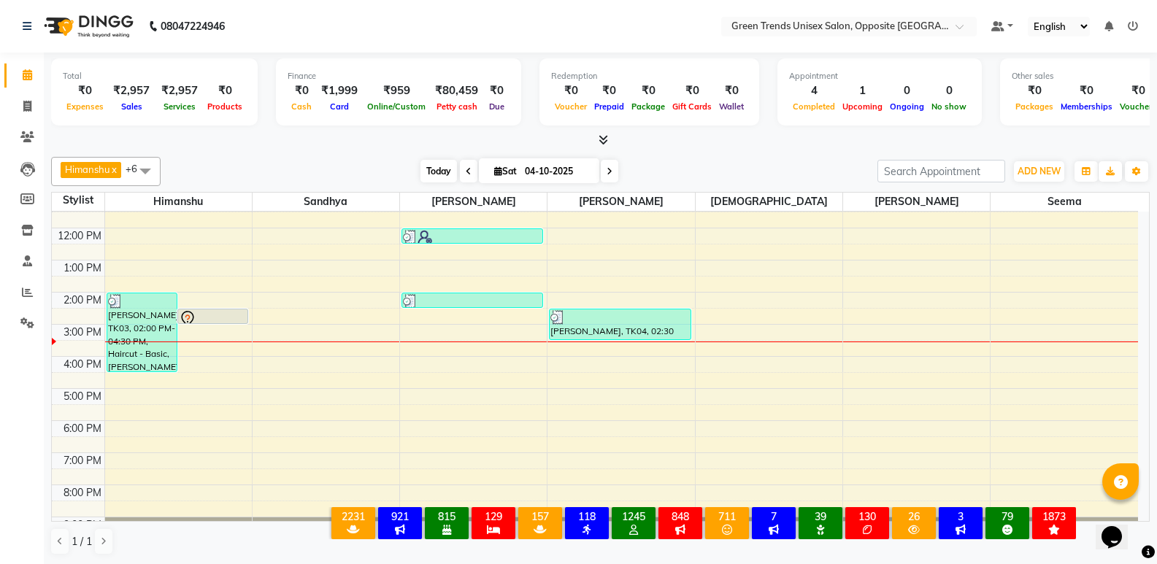
click at [428, 174] on span "Today" at bounding box center [438, 171] width 36 height 23
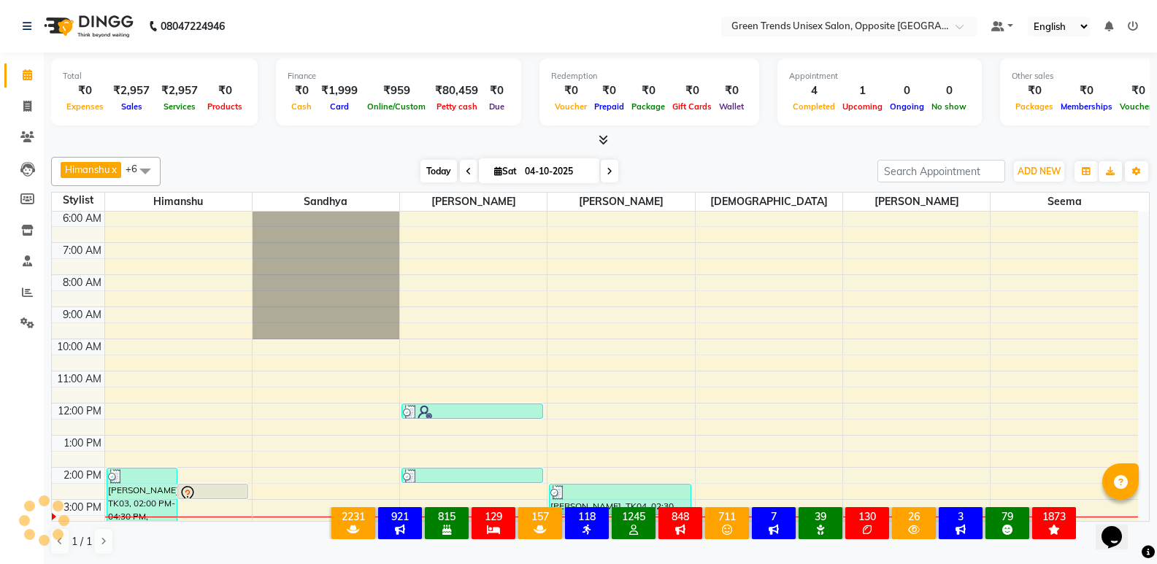
scroll to position [268, 0]
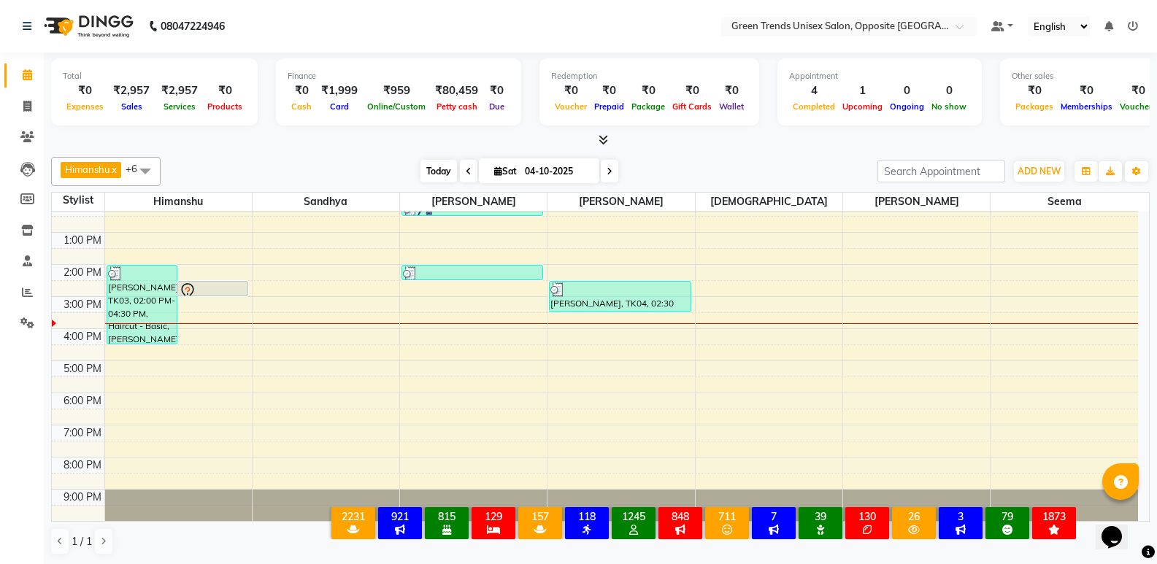
click at [428, 174] on span "Today" at bounding box center [438, 171] width 36 height 23
